Goal: Task Accomplishment & Management: Use online tool/utility

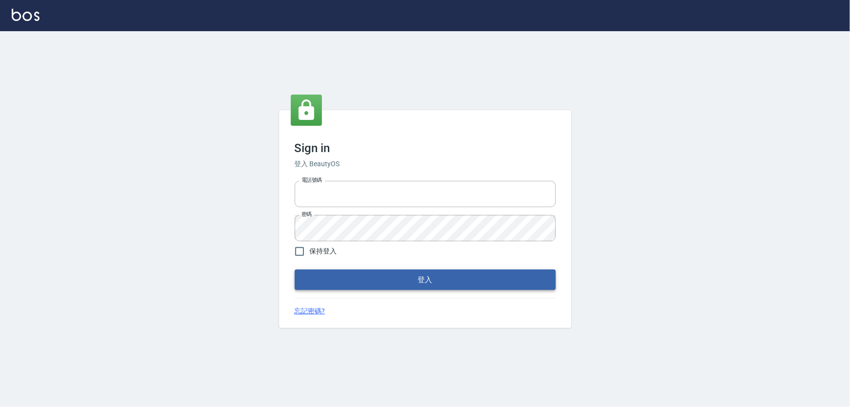
type input "1000"
click at [353, 279] on button "登入" at bounding box center [425, 279] width 261 height 20
click at [389, 280] on button "登入" at bounding box center [425, 279] width 261 height 20
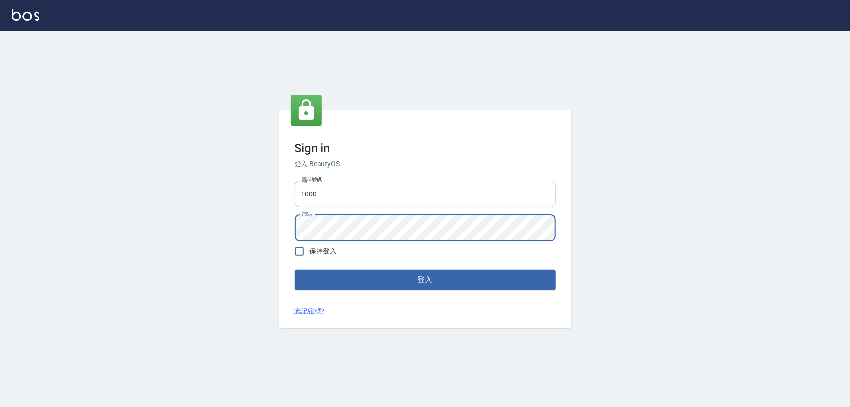
click at [333, 191] on input "1000" at bounding box center [425, 194] width 261 height 26
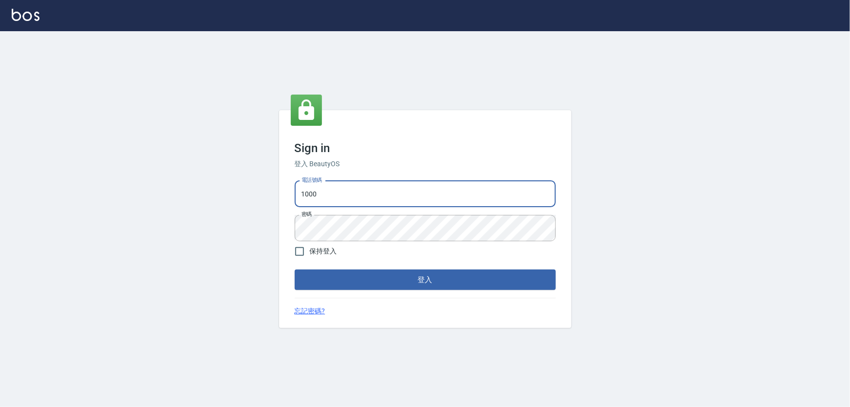
type input "0966106859"
click at [365, 264] on form "電話號碼 [PHONE_NUMBER] 電話號碼 密碼 密碼 保持登入 登入" at bounding box center [425, 233] width 261 height 113
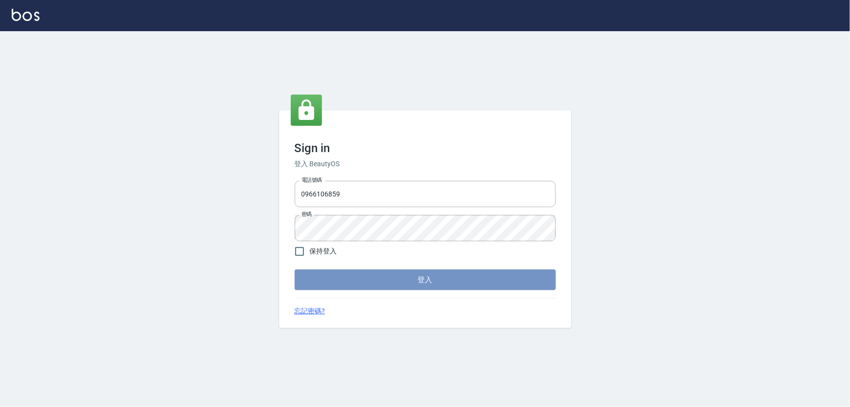
click at [381, 276] on button "登入" at bounding box center [425, 279] width 261 height 20
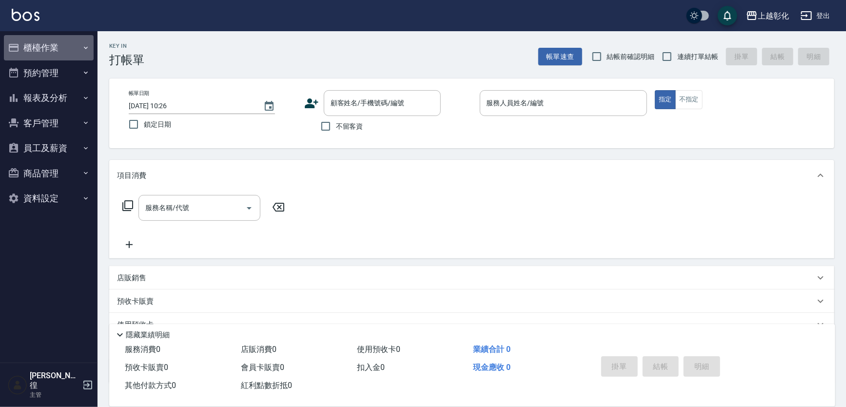
click at [25, 48] on button "櫃檯作業" at bounding box center [49, 47] width 90 height 25
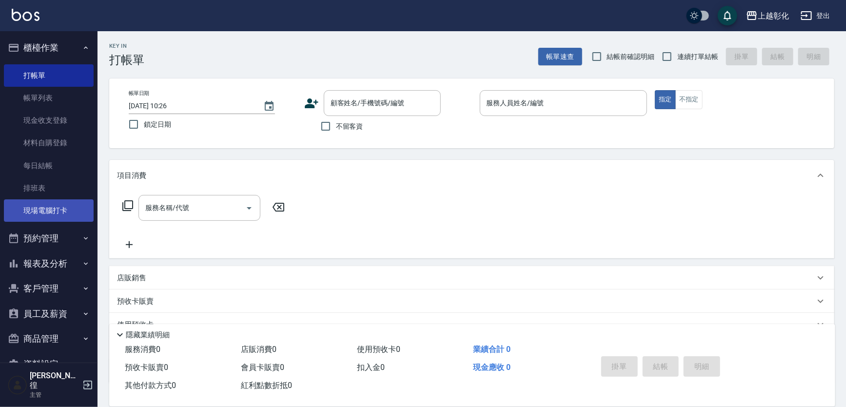
click at [45, 209] on link "現場電腦打卡" at bounding box center [49, 210] width 90 height 22
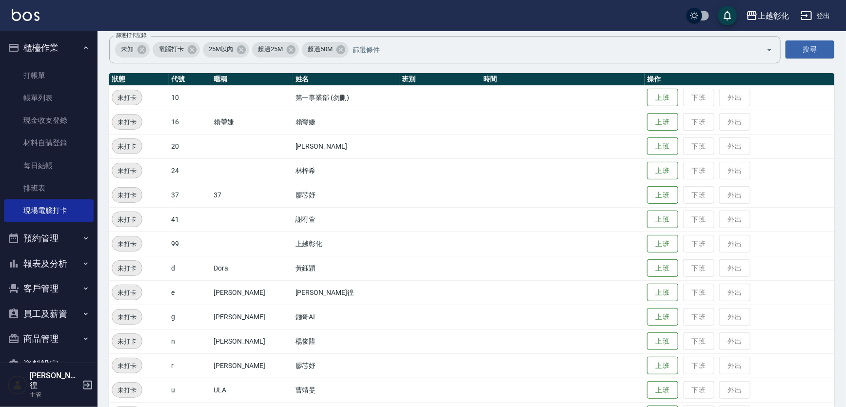
scroll to position [127, 0]
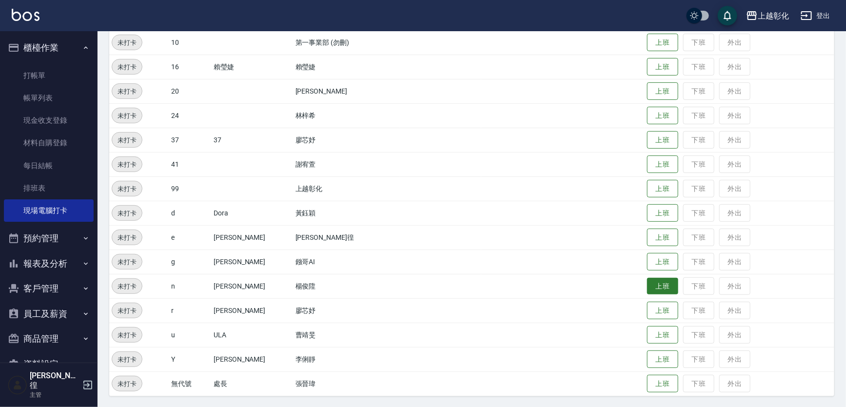
click at [651, 282] on button "上班" at bounding box center [662, 286] width 31 height 17
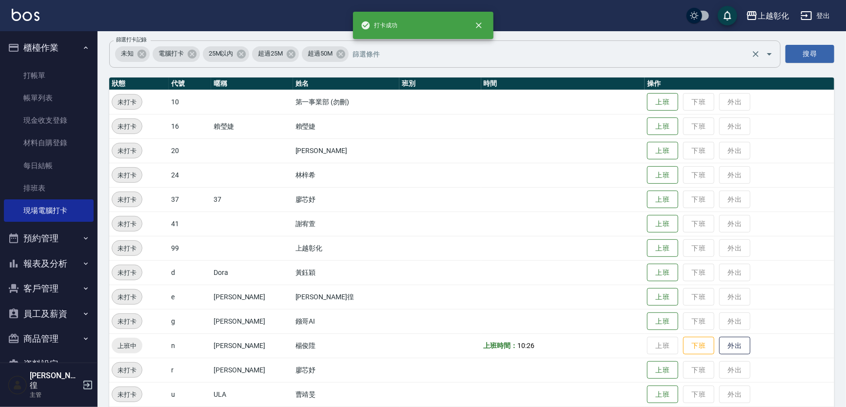
scroll to position [0, 0]
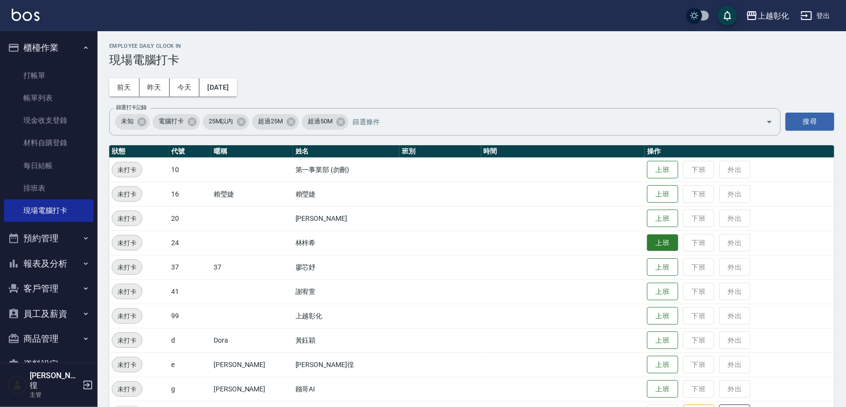
click at [648, 240] on button "上班" at bounding box center [662, 242] width 31 height 17
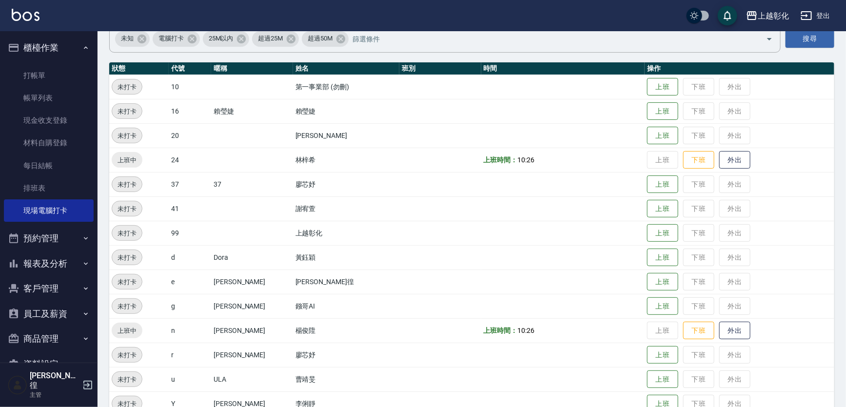
scroll to position [127, 0]
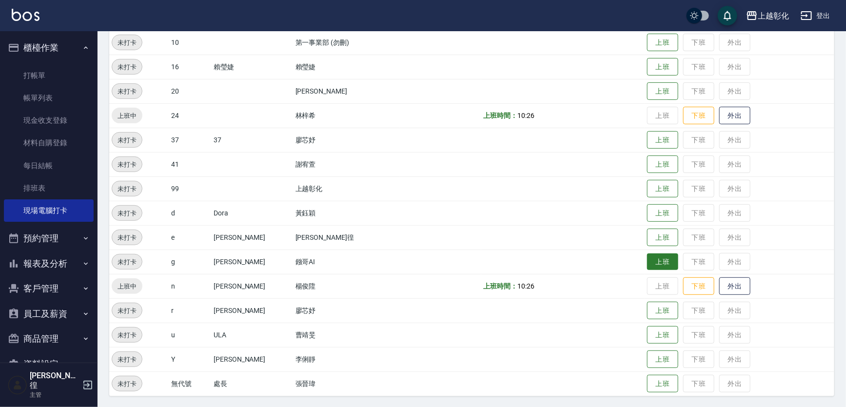
click at [647, 254] on button "上班" at bounding box center [662, 261] width 31 height 17
click at [647, 236] on button "上班" at bounding box center [662, 237] width 31 height 17
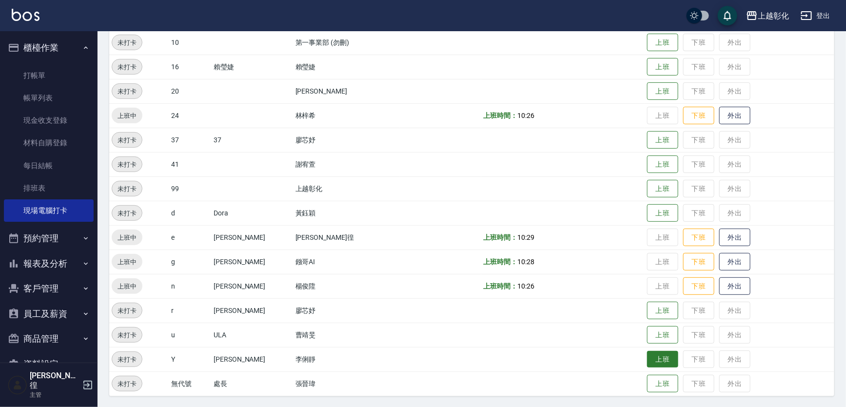
click at [652, 356] on button "上班" at bounding box center [662, 359] width 31 height 17
click at [644, 62] on td "上班 下班 外出" at bounding box center [739, 67] width 190 height 24
click at [647, 71] on button "上班" at bounding box center [662, 66] width 31 height 17
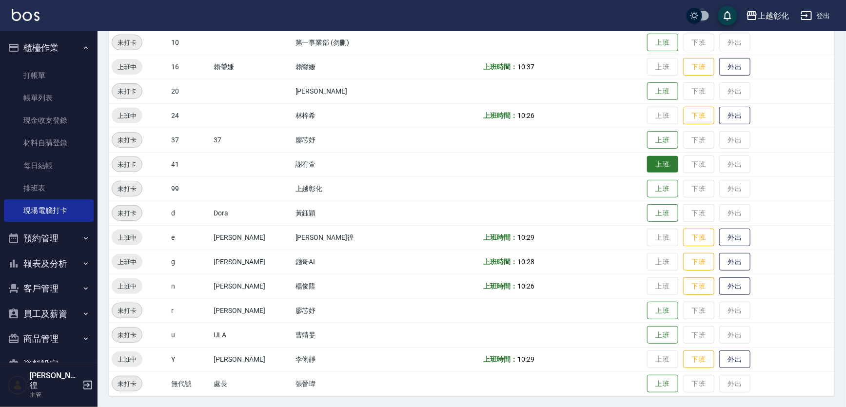
click at [649, 163] on button "上班" at bounding box center [662, 164] width 31 height 17
